Goal: Navigation & Orientation: Find specific page/section

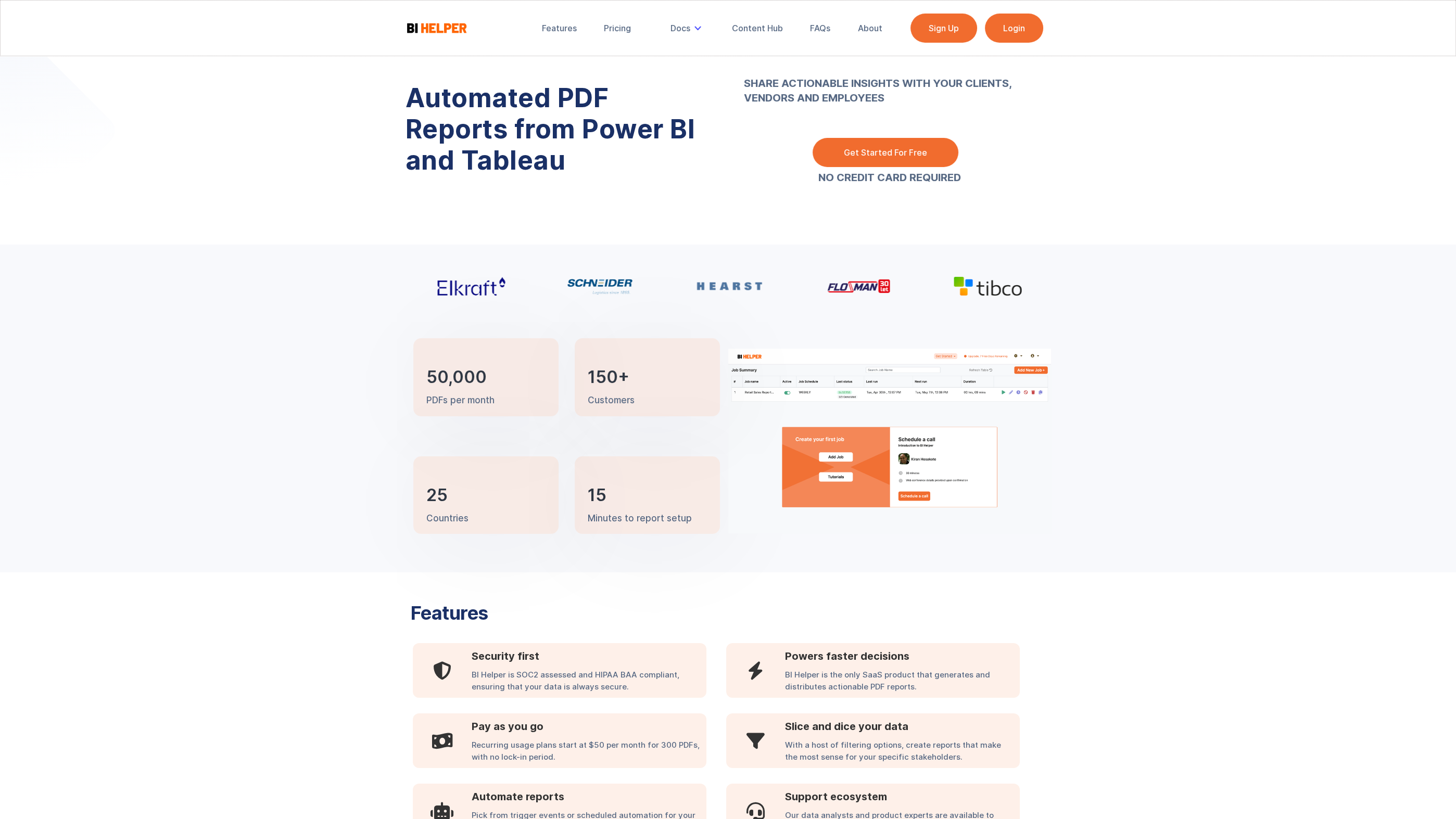
click at [1017, 30] on link "Login" at bounding box center [1014, 28] width 58 height 29
click at [999, 15] on link "Login" at bounding box center [1014, 28] width 58 height 29
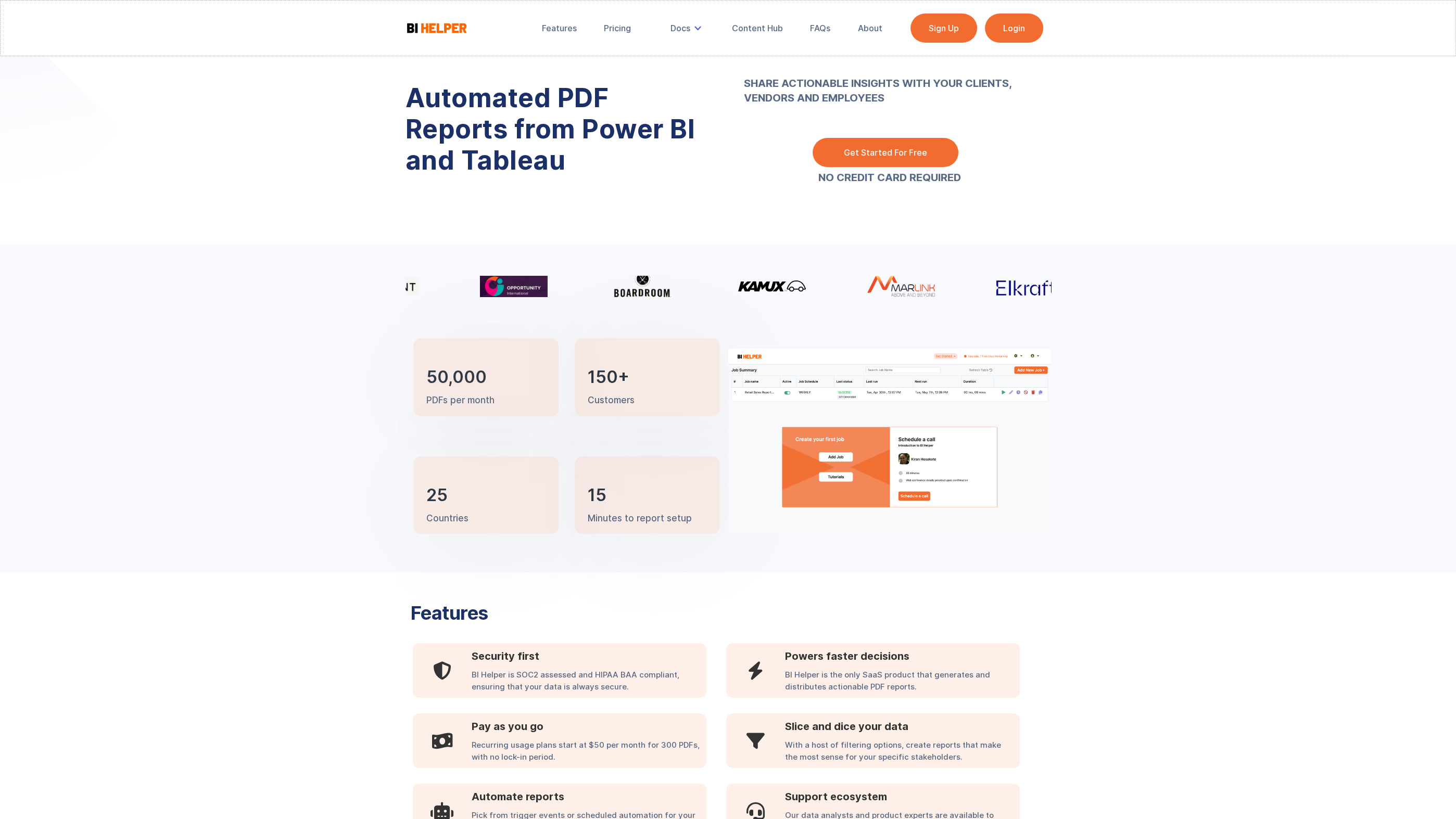
click at [1014, 25] on link "Login" at bounding box center [1014, 28] width 58 height 29
